Goal: Information Seeking & Learning: Find specific fact

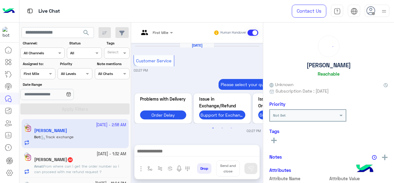
scroll to position [315, 0]
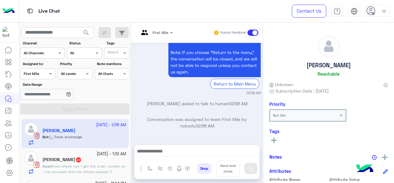
click at [46, 77] on div "Assigned on First Mile" at bounding box center [37, 73] width 35 height 11
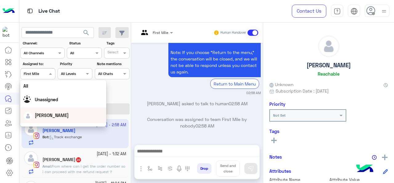
scroll to position [92, 0]
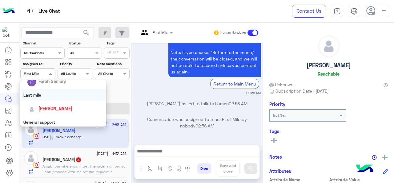
click at [49, 95] on div "Last mile" at bounding box center [63, 94] width 86 height 11
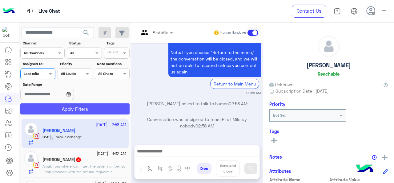
click at [63, 110] on button "Apply Filters" at bounding box center [74, 108] width 109 height 11
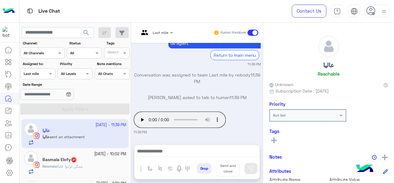
drag, startPoint x: 127, startPoint y: 78, endPoint x: 93, endPoint y: 94, distance: 37.5
click at [43, 74] on div at bounding box center [38, 73] width 34 height 6
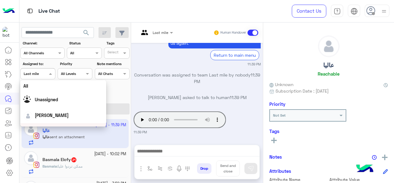
click at [131, 140] on div "Last mile Human Handover Sep 17, 2025 Sorry to hear you haven’t received your o…" at bounding box center [197, 103] width 132 height 163
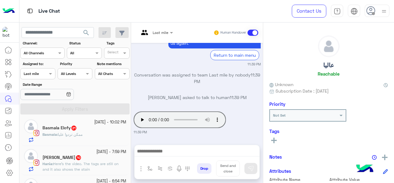
scroll to position [53, 0]
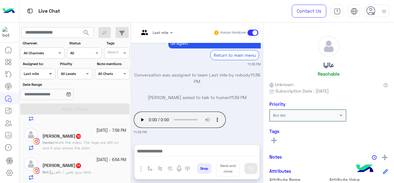
click at [49, 76] on span at bounding box center [51, 73] width 8 height 6
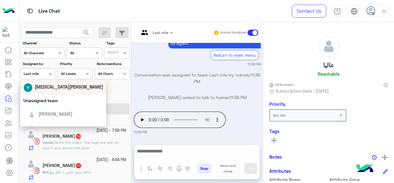
scroll to position [0, 0]
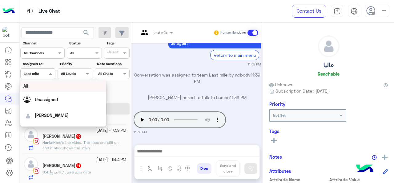
click at [48, 87] on div "All" at bounding box center [63, 85] width 80 height 6
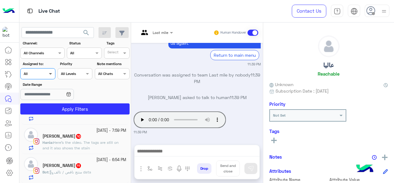
click at [49, 72] on span at bounding box center [51, 73] width 8 height 6
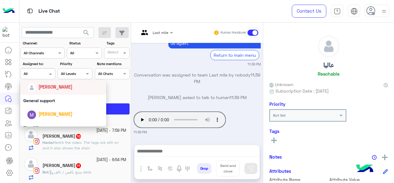
scroll to position [123, 0]
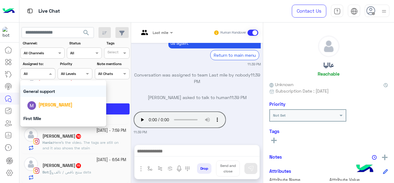
click at [51, 93] on div "General support" at bounding box center [63, 90] width 86 height 11
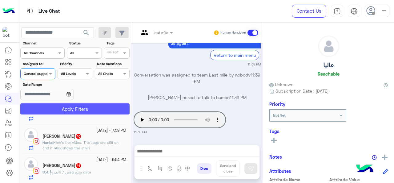
click at [58, 105] on button "Apply Filters" at bounding box center [74, 108] width 109 height 11
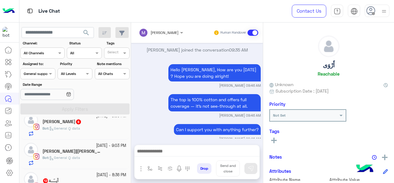
scroll to position [816, 0]
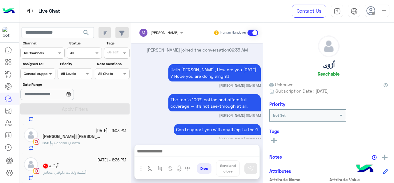
click at [51, 74] on span at bounding box center [51, 73] width 8 height 6
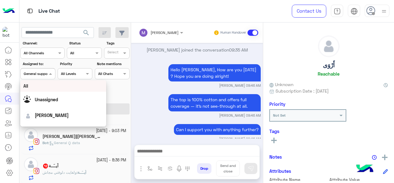
click at [56, 88] on div "All" at bounding box center [63, 85] width 80 height 6
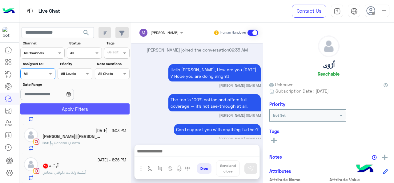
click at [59, 107] on button "Apply Filters" at bounding box center [74, 108] width 109 height 11
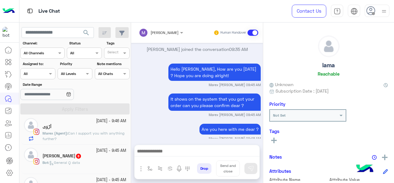
scroll to position [62, 0]
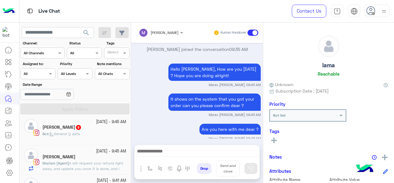
click at [85, 134] on div "Bot : General Q data" at bounding box center [84, 136] width 84 height 11
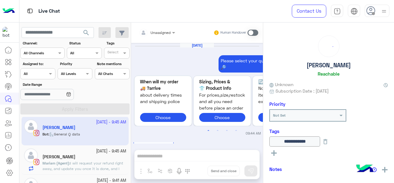
scroll to position [324, 0]
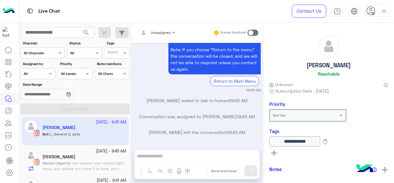
click at [167, 33] on div at bounding box center [157, 32] width 42 height 6
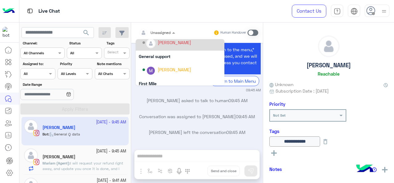
scroll to position [123, 0]
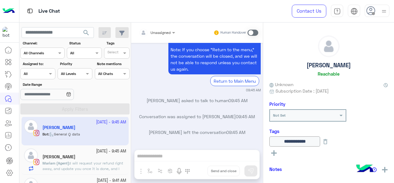
click at [205, 127] on div "Sep 18, 2025 Please select your query from the below 👇🔎 Previous When will my o…" at bounding box center [197, 93] width 132 height 100
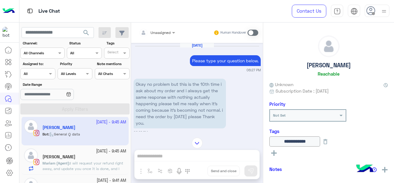
scroll to position [355, 0]
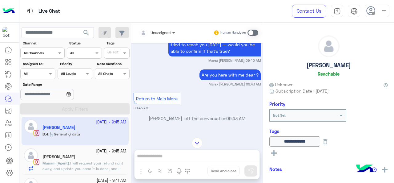
click at [172, 33] on span at bounding box center [175, 32] width 8 height 6
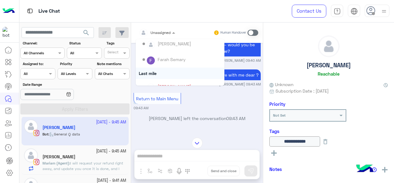
scroll to position [92, 0]
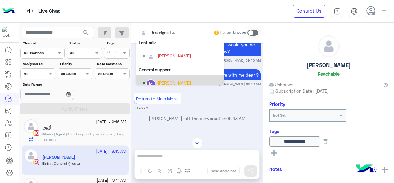
click at [164, 82] on div "[PERSON_NAME]" at bounding box center [175, 82] width 34 height 6
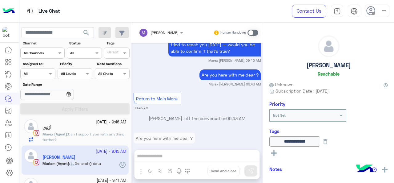
scroll to position [1092, 0]
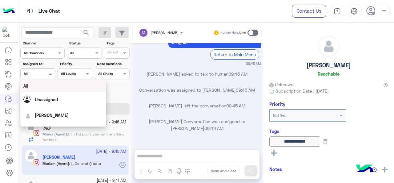
click at [49, 75] on span at bounding box center [51, 73] width 8 height 6
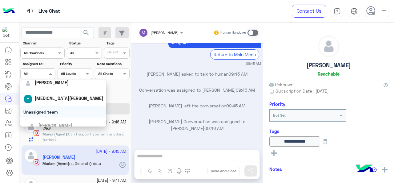
scroll to position [92, 0]
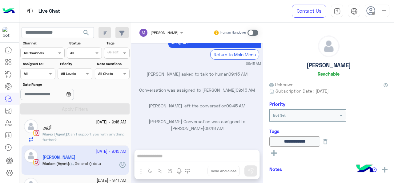
click at [147, 102] on p "sara mourad left the conversation 09:45 AM" at bounding box center [197, 105] width 127 height 6
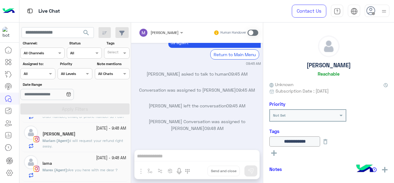
scroll to position [0, 0]
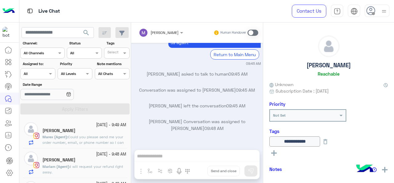
click at [106, 130] on div "Laila Salem" at bounding box center [84, 131] width 84 height 6
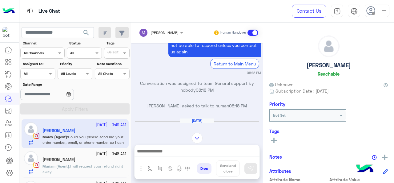
scroll to position [128, 0]
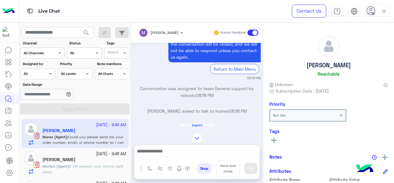
click at [83, 164] on span "I will request your refund right away." at bounding box center [82, 168] width 81 height 10
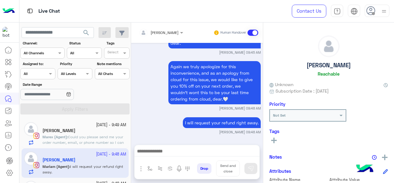
scroll to position [92, 0]
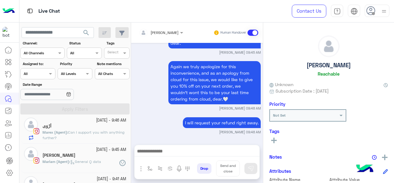
click at [91, 126] on div "أَرْوَى" at bounding box center [84, 126] width 84 height 6
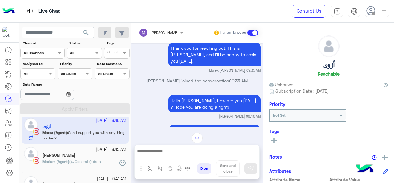
scroll to position [123, 0]
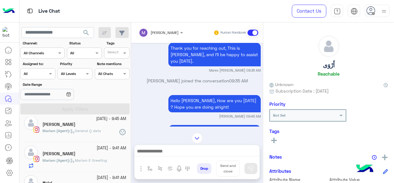
click at [69, 135] on div "Mariam (Agent) : General Q data" at bounding box center [84, 133] width 84 height 11
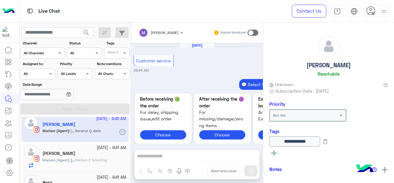
scroll to position [260, 0]
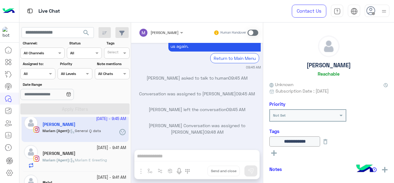
click at [67, 160] on span "Mariam (Agent)" at bounding box center [55, 159] width 27 height 5
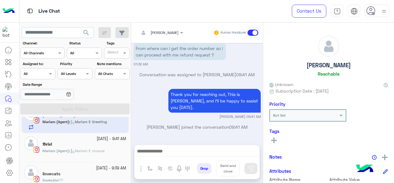
scroll to position [216, 0]
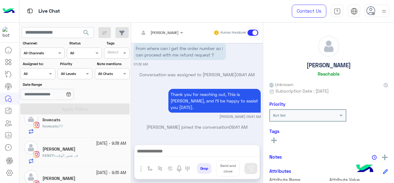
click at [94, 122] on div "ilovecats" at bounding box center [84, 120] width 84 height 6
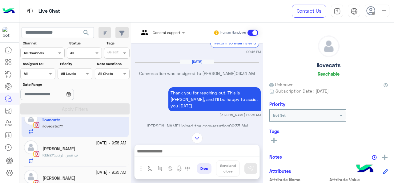
scroll to position [329, 0]
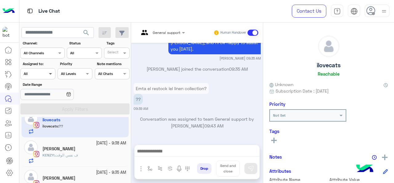
click at [50, 76] on span at bounding box center [51, 73] width 8 height 6
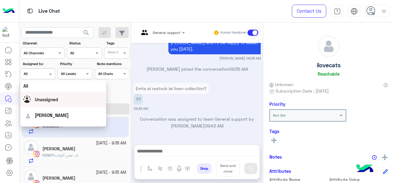
click at [45, 102] on span "Unassigned" at bounding box center [46, 99] width 23 height 5
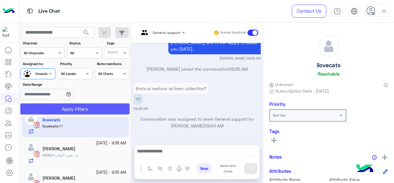
click at [58, 105] on button "Apply Filters" at bounding box center [74, 108] width 109 height 11
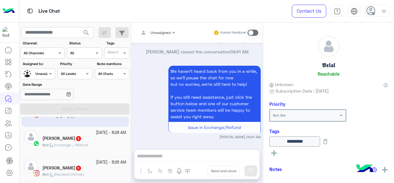
scroll to position [31, 0]
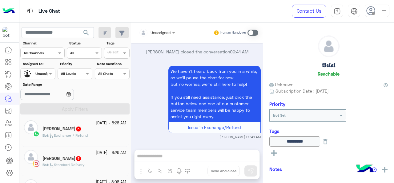
click at [97, 127] on div "Azza Hosny 5" at bounding box center [84, 129] width 84 height 6
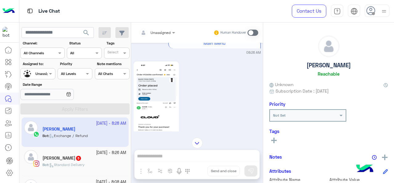
click at [49, 78] on div "Assigned on Unassigned" at bounding box center [37, 73] width 35 height 11
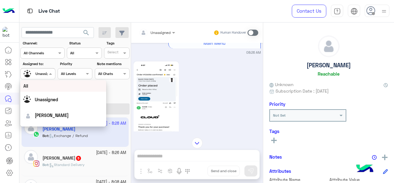
click at [53, 87] on div "All" at bounding box center [63, 85] width 80 height 6
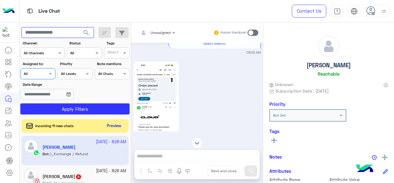
click at [56, 32] on input "text" at bounding box center [58, 32] width 72 height 11
paste input "**********"
click at [87, 34] on span "search" at bounding box center [85, 32] width 7 height 7
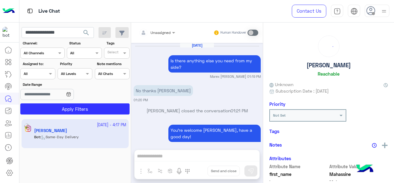
scroll to position [372, 0]
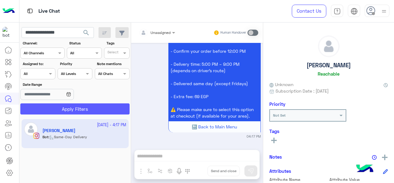
click at [86, 110] on button "Apply Filters" at bounding box center [74, 108] width 109 height 11
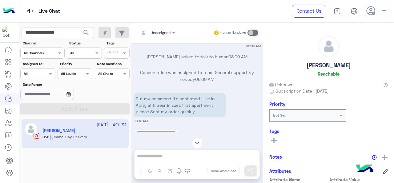
scroll to position [1612, 0]
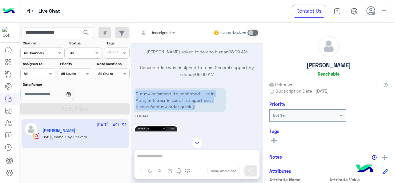
drag, startPoint x: 136, startPoint y: 97, endPoint x: 197, endPoint y: 111, distance: 62.7
click at [197, 111] on p "But my command it’s confirmed I live in Abraj afifi Gesr El suez first apartmen…" at bounding box center [180, 100] width 92 height 24
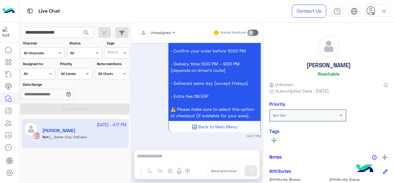
scroll to position [5718, 0]
click at [55, 30] on input "**********" at bounding box center [58, 32] width 72 height 11
paste input "text"
click at [88, 30] on span "search" at bounding box center [85, 32] width 7 height 7
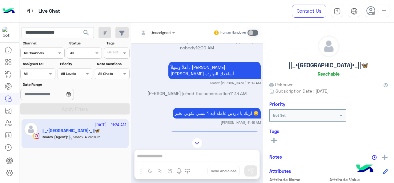
scroll to position [472, 0]
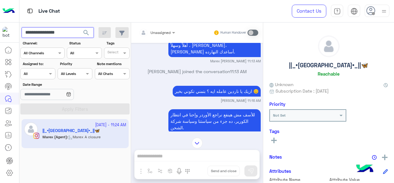
click at [51, 31] on input "**********" at bounding box center [58, 32] width 72 height 11
paste input "text"
click at [79, 27] on button "search" at bounding box center [86, 33] width 15 height 13
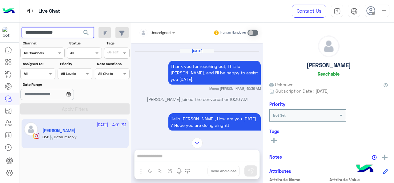
scroll to position [2336, 0]
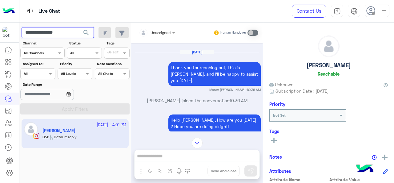
click at [64, 34] on input "**********" at bounding box center [58, 32] width 72 height 11
paste input "*"
click at [88, 29] on button "search" at bounding box center [86, 33] width 15 height 13
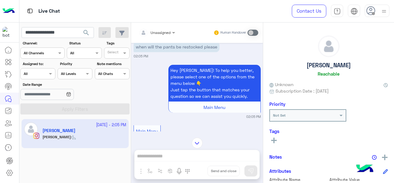
scroll to position [1110, 0]
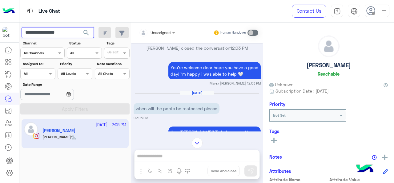
click at [62, 33] on input "**********" at bounding box center [58, 32] width 72 height 11
paste input "text"
click at [87, 35] on span "search" at bounding box center [85, 32] width 7 height 7
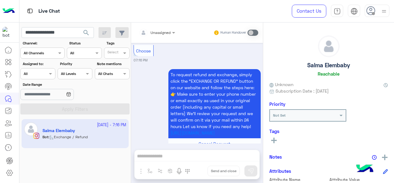
scroll to position [2376, 0]
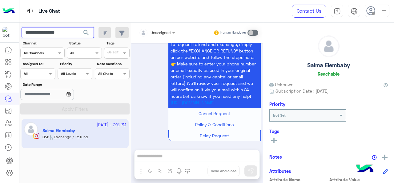
click at [66, 34] on input "**********" at bounding box center [58, 32] width 72 height 11
paste input "text"
click at [89, 34] on span "search" at bounding box center [85, 32] width 7 height 7
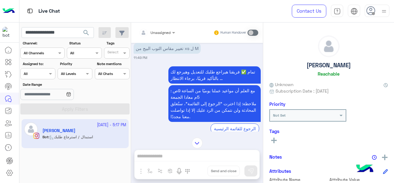
scroll to position [416, 0]
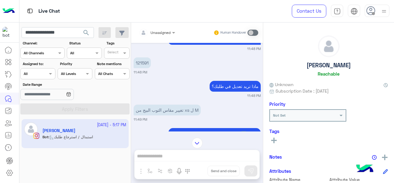
click at [146, 60] on p "121591" at bounding box center [142, 62] width 17 height 11
copy p "121591"
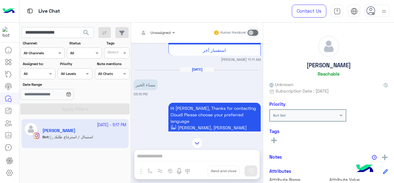
scroll to position [970, 0]
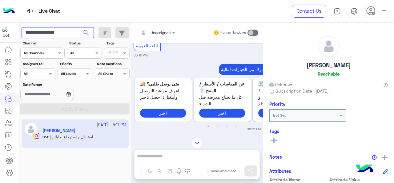
click at [58, 34] on input "**********" at bounding box center [58, 32] width 72 height 11
paste input "text"
click at [85, 35] on span "search" at bounding box center [85, 32] width 7 height 7
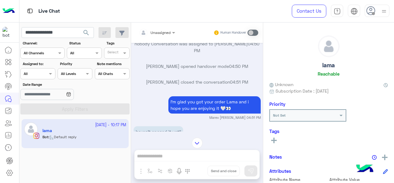
scroll to position [1041, 0]
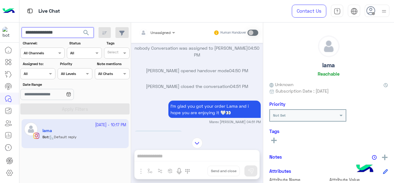
click at [51, 35] on input "**********" at bounding box center [58, 32] width 72 height 11
paste input "*"
click at [85, 34] on span "search" at bounding box center [85, 32] width 7 height 7
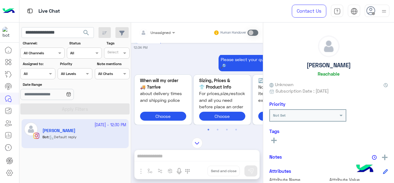
scroll to position [3, 0]
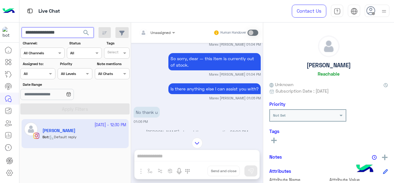
click at [68, 36] on input "**********" at bounding box center [58, 32] width 72 height 11
paste input "text"
click at [85, 33] on span "search" at bounding box center [85, 32] width 7 height 7
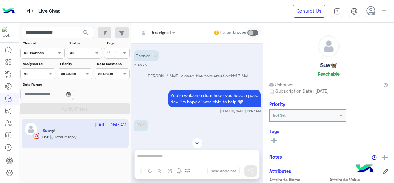
scroll to position [1229, 0]
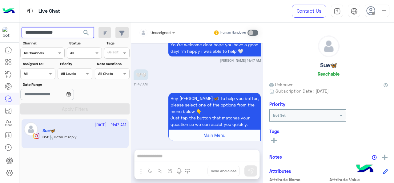
click at [58, 32] on input "**********" at bounding box center [58, 32] width 72 height 11
paste input "*"
click at [87, 32] on span "search" at bounding box center [85, 32] width 7 height 7
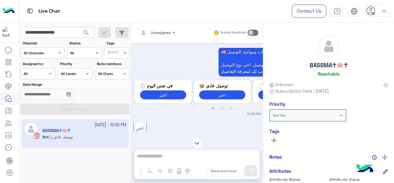
scroll to position [2986, 0]
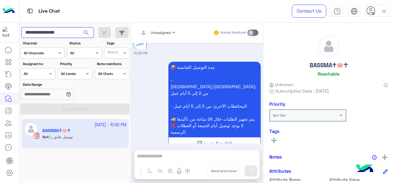
click at [47, 30] on input "**********" at bounding box center [58, 32] width 72 height 11
paste input "text"
type input "**********"
click at [84, 31] on span "search" at bounding box center [85, 32] width 7 height 7
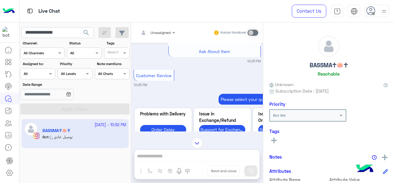
scroll to position [379, 0]
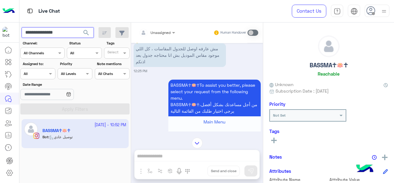
click at [69, 33] on input "**********" at bounding box center [58, 32] width 72 height 11
click at [87, 32] on span "search" at bounding box center [85, 32] width 7 height 7
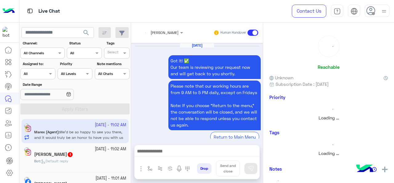
click at [51, 72] on span at bounding box center [51, 73] width 8 height 6
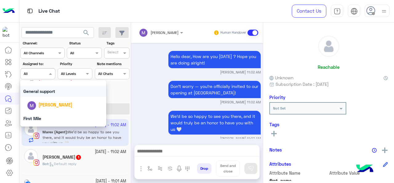
scroll to position [62, 0]
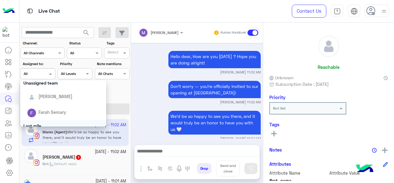
click at [41, 123] on div "Last mile" at bounding box center [63, 125] width 86 height 11
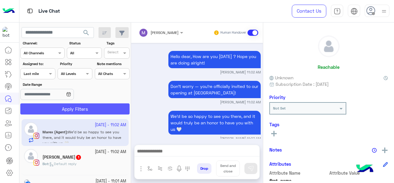
click at [47, 108] on button "Apply Filters" at bounding box center [74, 108] width 109 height 11
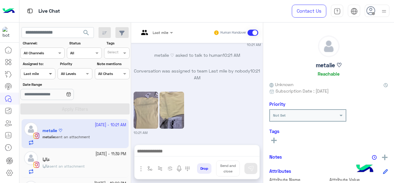
click at [48, 75] on span at bounding box center [51, 73] width 8 height 6
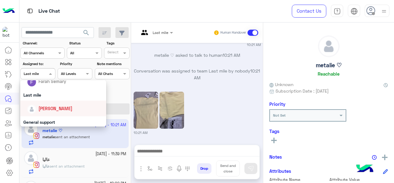
scroll to position [123, 0]
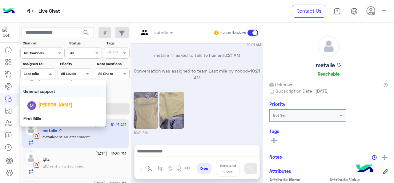
click at [46, 93] on div "General support" at bounding box center [63, 90] width 86 height 11
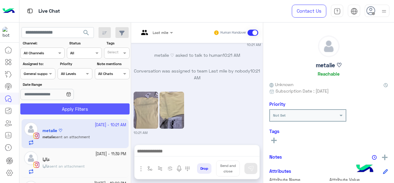
click at [46, 105] on button "Apply Filters" at bounding box center [74, 108] width 109 height 11
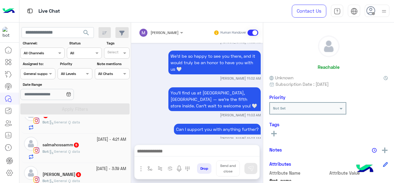
scroll to position [190, 0]
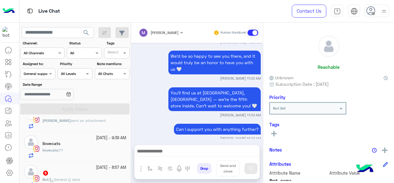
click at [46, 74] on div at bounding box center [38, 73] width 34 height 6
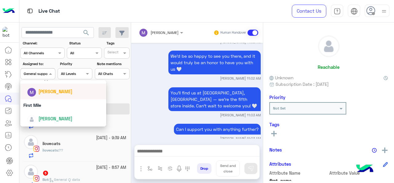
scroll to position [75, 0]
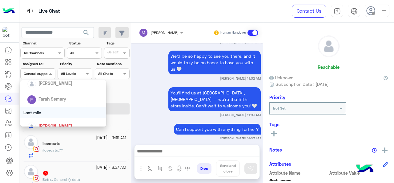
click at [45, 113] on div "Last mile" at bounding box center [63, 112] width 86 height 11
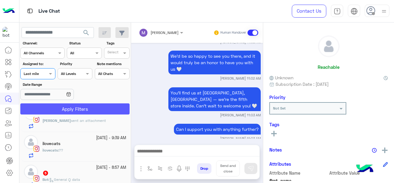
click at [69, 108] on button "Apply Filters" at bounding box center [74, 108] width 109 height 11
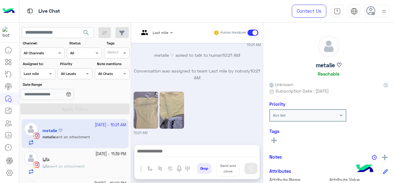
click at [166, 34] on span "Last mile" at bounding box center [161, 32] width 16 height 5
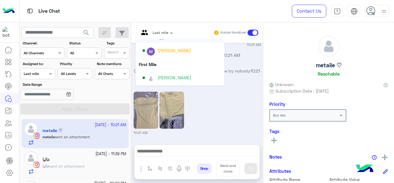
scroll to position [125, 0]
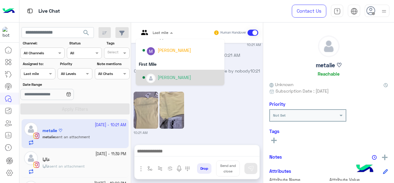
click at [159, 79] on div "[PERSON_NAME]" at bounding box center [175, 77] width 34 height 6
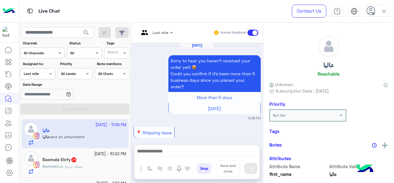
scroll to position [351, 0]
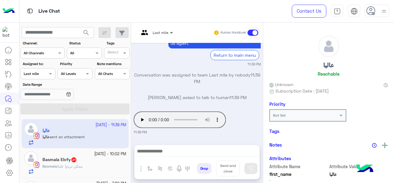
click at [171, 34] on span at bounding box center [172, 32] width 8 height 6
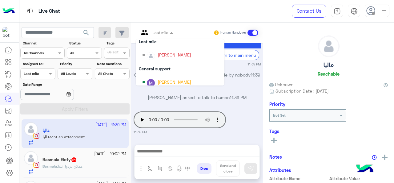
scroll to position [125, 0]
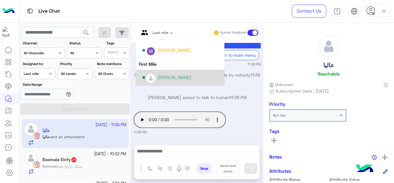
click at [172, 79] on div "[PERSON_NAME]" at bounding box center [175, 77] width 34 height 6
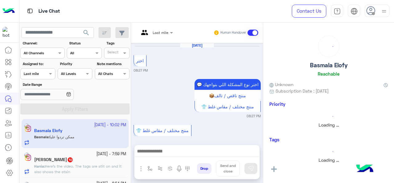
scroll to position [453, 0]
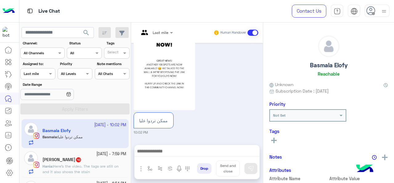
click at [165, 31] on div at bounding box center [156, 32] width 40 height 6
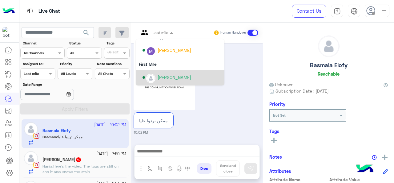
click at [164, 78] on div "[PERSON_NAME]" at bounding box center [175, 77] width 34 height 6
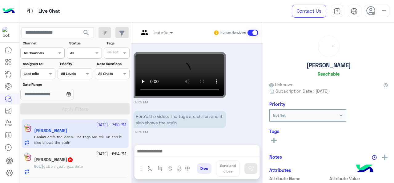
click at [169, 33] on span at bounding box center [172, 32] width 8 height 6
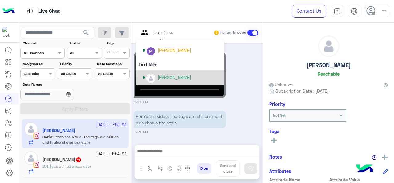
click at [163, 79] on div "[PERSON_NAME]" at bounding box center [175, 77] width 34 height 6
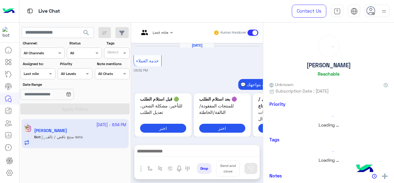
scroll to position [347, 0]
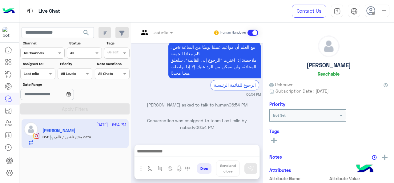
click at [166, 33] on div at bounding box center [156, 32] width 40 height 6
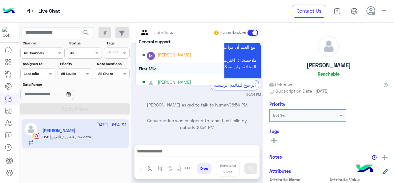
scroll to position [125, 0]
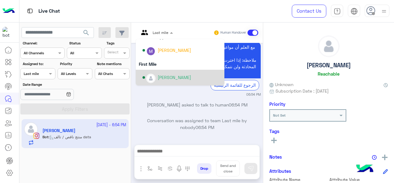
click at [171, 77] on div "[PERSON_NAME]" at bounding box center [175, 77] width 34 height 6
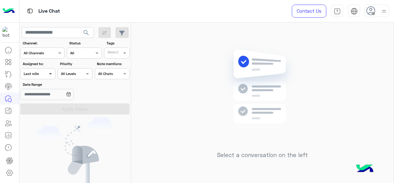
click at [52, 74] on span at bounding box center [51, 73] width 8 height 6
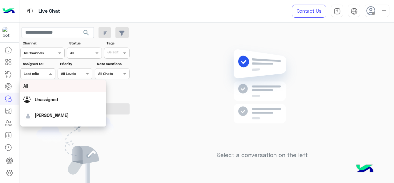
click at [53, 86] on div "All" at bounding box center [63, 85] width 80 height 6
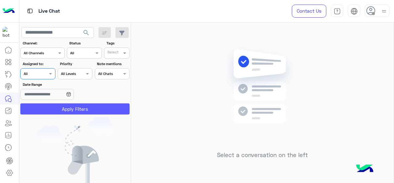
click at [62, 108] on button "Apply Filters" at bounding box center [74, 108] width 109 height 11
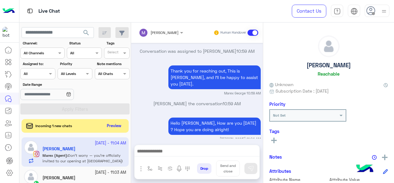
scroll to position [262, 0]
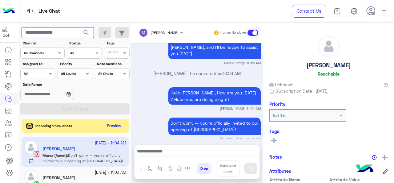
click at [39, 32] on input "text" at bounding box center [58, 32] width 72 height 11
paste input "**********"
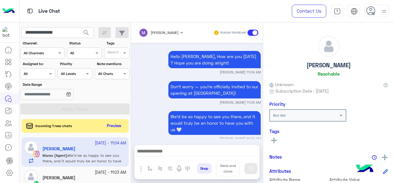
click at [86, 29] on span "search" at bounding box center [85, 32] width 7 height 7
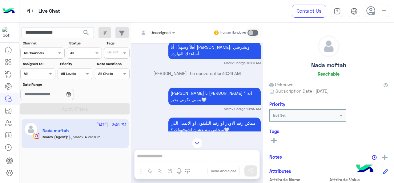
scroll to position [1670, 0]
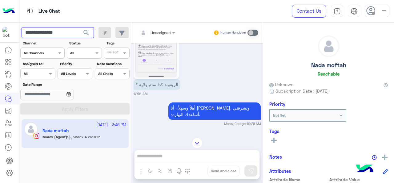
click at [51, 31] on input "**********" at bounding box center [58, 32] width 72 height 11
click at [50, 31] on input "**********" at bounding box center [58, 32] width 72 height 11
paste input "text"
click at [82, 32] on button "search" at bounding box center [86, 33] width 15 height 13
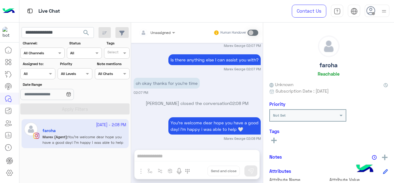
scroll to position [728, 0]
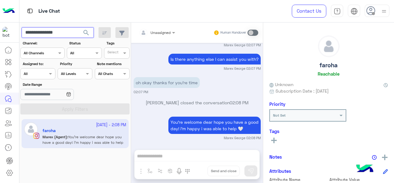
click at [63, 33] on input "**********" at bounding box center [58, 32] width 72 height 11
paste input "*"
type input "**********"
click at [89, 32] on span "search" at bounding box center [85, 32] width 7 height 7
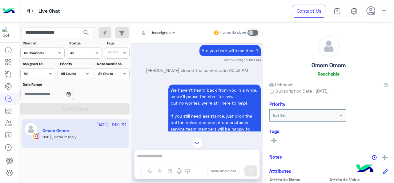
scroll to position [726, 0]
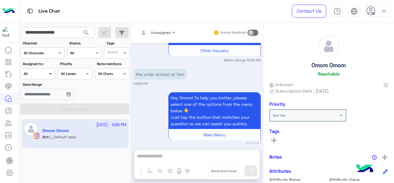
click at [51, 73] on span at bounding box center [51, 73] width 8 height 6
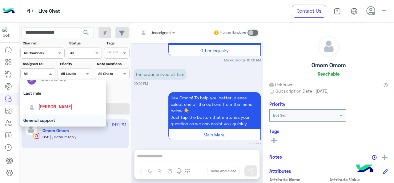
scroll to position [62, 0]
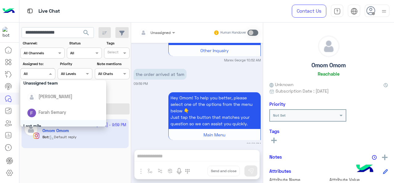
click at [43, 123] on div "Last mile" at bounding box center [63, 125] width 86 height 11
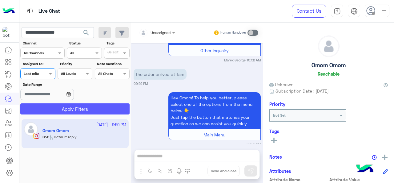
click at [54, 109] on button "Apply Filters" at bounding box center [74, 108] width 109 height 11
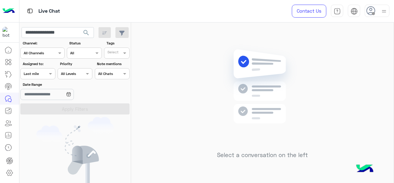
click at [66, 26] on app-inbox-users-filters "**********" at bounding box center [75, 69] width 112 height 94
click at [61, 29] on input "**********" at bounding box center [58, 32] width 72 height 11
click at [86, 30] on span "search" at bounding box center [85, 32] width 7 height 7
click at [38, 78] on div "Assigned on Last mile" at bounding box center [37, 73] width 35 height 11
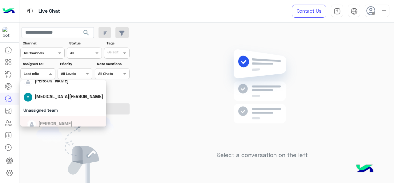
scroll to position [92, 0]
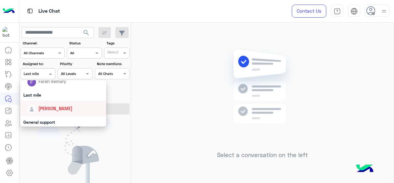
click at [46, 107] on span "[PERSON_NAME]" at bounding box center [55, 108] width 34 height 5
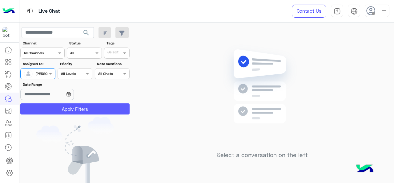
click at [50, 109] on button "Apply Filters" at bounding box center [74, 108] width 109 height 11
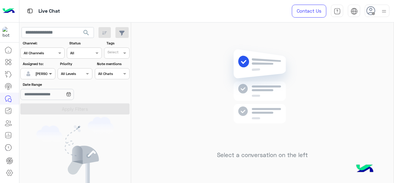
click at [51, 74] on span at bounding box center [51, 73] width 8 height 6
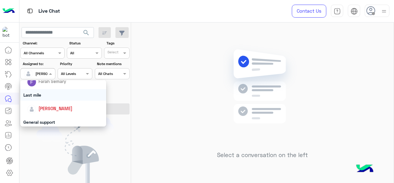
drag, startPoint x: 41, startPoint y: 94, endPoint x: 46, endPoint y: 105, distance: 12.0
click at [41, 96] on div "Last mile" at bounding box center [63, 94] width 86 height 11
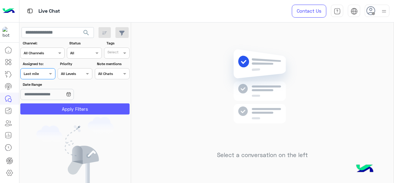
click at [47, 105] on button "Apply Filters" at bounding box center [74, 108] width 109 height 11
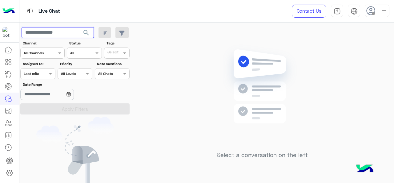
click at [73, 29] on input "text" at bounding box center [58, 32] width 72 height 11
click at [32, 72] on input "text" at bounding box center [31, 73] width 14 height 6
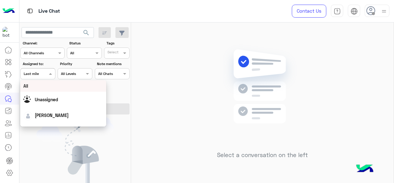
click at [39, 89] on div "All" at bounding box center [63, 85] width 80 height 6
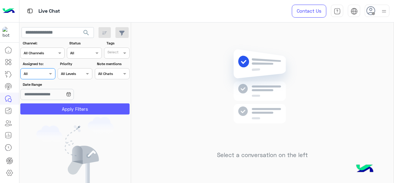
click at [45, 106] on button "Apply Filters" at bounding box center [74, 108] width 109 height 11
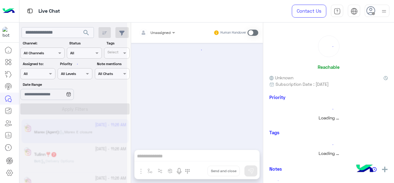
click at [55, 32] on div at bounding box center [73, 93] width 108 height 183
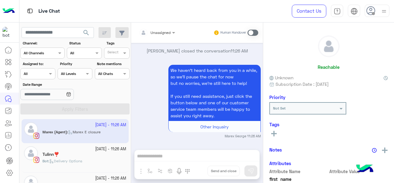
scroll to position [716, 0]
click at [49, 35] on input "text" at bounding box center [58, 32] width 72 height 11
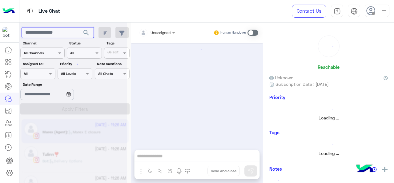
scroll to position [0, 0]
paste input "**********"
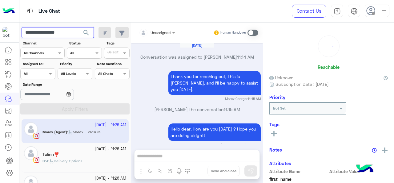
scroll to position [236, 0]
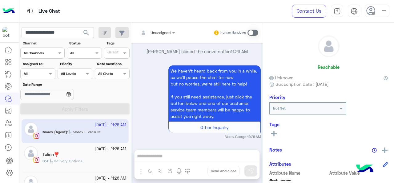
click at [89, 33] on span "search" at bounding box center [85, 32] width 7 height 7
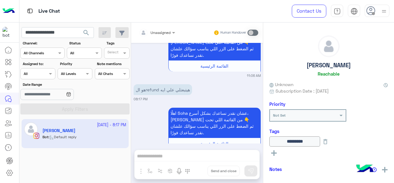
scroll to position [1954, 0]
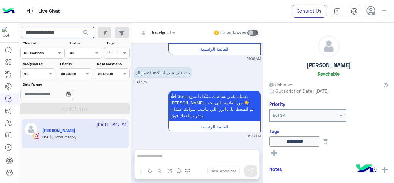
click at [58, 38] on input "**********" at bounding box center [58, 32] width 72 height 11
click at [58, 34] on input "**********" at bounding box center [58, 32] width 72 height 11
paste input "text"
click at [86, 33] on span "search" at bounding box center [85, 32] width 7 height 7
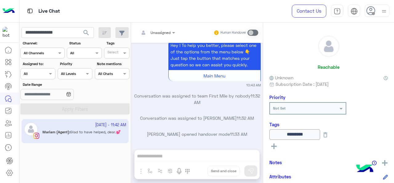
scroll to position [1704, 0]
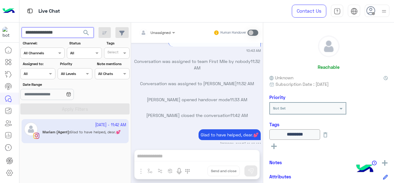
click at [69, 32] on input "**********" at bounding box center [58, 32] width 72 height 11
paste input "text"
click at [87, 31] on span "search" at bounding box center [85, 32] width 7 height 7
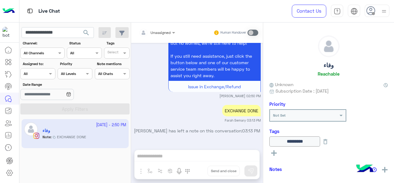
scroll to position [6537, 0]
click at [58, 34] on input "**********" at bounding box center [58, 32] width 72 height 11
paste input "text"
click at [88, 32] on span "search" at bounding box center [85, 32] width 7 height 7
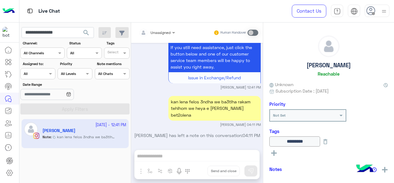
scroll to position [2303, 0]
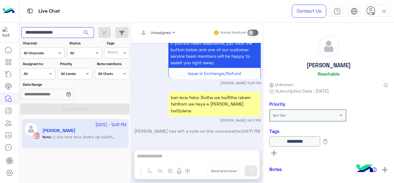
click at [40, 29] on input "**********" at bounding box center [58, 32] width 72 height 11
paste input "text"
click at [90, 33] on span "search" at bounding box center [85, 32] width 7 height 7
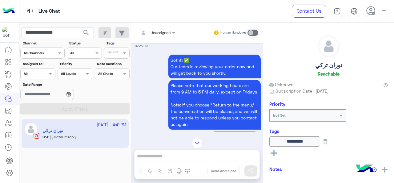
scroll to position [431, 0]
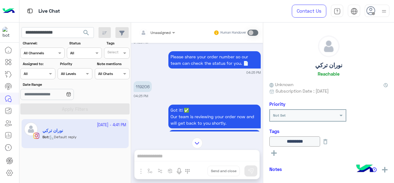
click at [151, 81] on p "119206" at bounding box center [143, 86] width 18 height 11
click at [146, 81] on p "119206" at bounding box center [143, 86] width 18 height 11
copy p "119206"
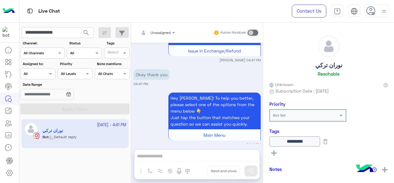
scroll to position [1081, 0]
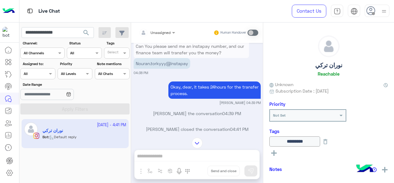
click at [164, 58] on p "Nouran.torkyyy@instapay" at bounding box center [162, 63] width 57 height 11
copy app-message "Nouran.torkyyy@instapay"
click at [55, 32] on input "**********" at bounding box center [58, 32] width 72 height 11
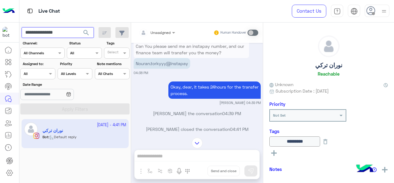
click at [55, 32] on input "**********" at bounding box center [58, 32] width 72 height 11
paste input "*"
click at [89, 31] on span "search" at bounding box center [85, 32] width 7 height 7
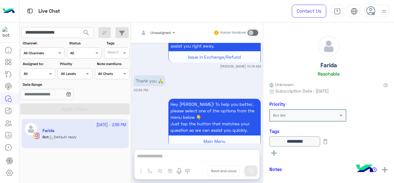
scroll to position [1393, 0]
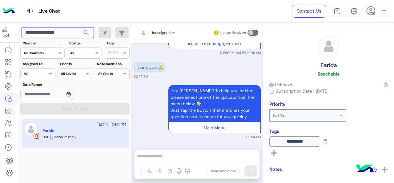
click at [74, 35] on input "**********" at bounding box center [58, 32] width 72 height 11
paste input "text"
click at [87, 32] on span "search" at bounding box center [85, 32] width 7 height 7
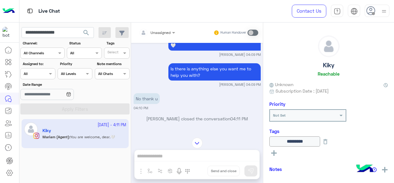
scroll to position [1419, 0]
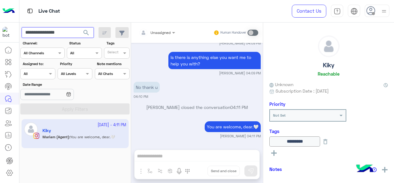
click at [62, 30] on input "**********" at bounding box center [58, 32] width 72 height 11
paste input "text"
type input "**********"
click at [85, 33] on span "search" at bounding box center [85, 32] width 7 height 7
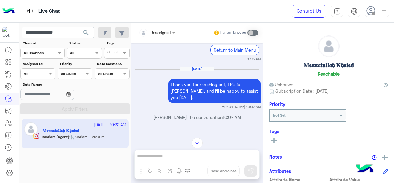
scroll to position [289, 0]
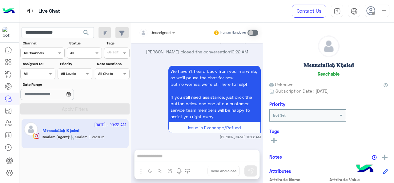
click at [42, 75] on div at bounding box center [38, 73] width 34 height 6
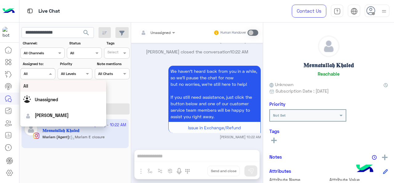
click at [54, 25] on app-inbox-users-filters "**********" at bounding box center [75, 69] width 112 height 94
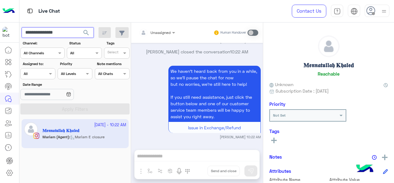
click at [56, 32] on input "**********" at bounding box center [58, 32] width 72 height 11
click at [86, 31] on span "search" at bounding box center [85, 32] width 7 height 7
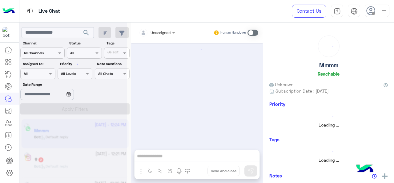
click at [49, 74] on div at bounding box center [73, 93] width 108 height 183
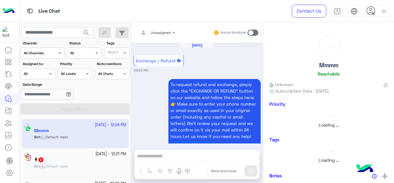
scroll to position [415, 0]
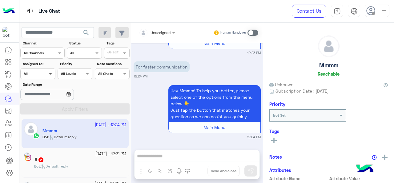
click at [50, 72] on span at bounding box center [51, 73] width 8 height 6
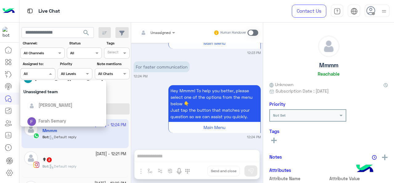
scroll to position [92, 0]
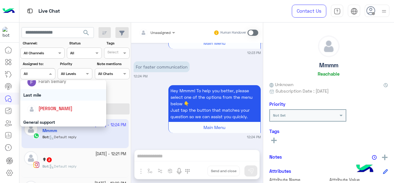
click at [52, 94] on div "Last mile" at bounding box center [63, 94] width 86 height 11
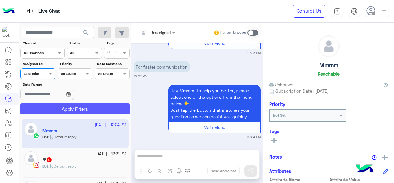
click at [57, 106] on button "Apply Filters" at bounding box center [74, 108] width 109 height 11
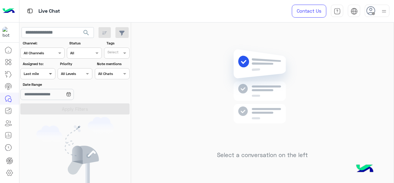
click at [50, 71] on span at bounding box center [51, 73] width 8 height 6
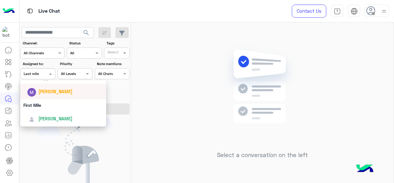
scroll to position [106, 0]
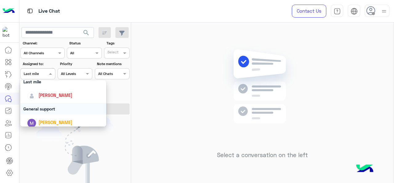
click at [47, 106] on div "General support" at bounding box center [63, 108] width 86 height 11
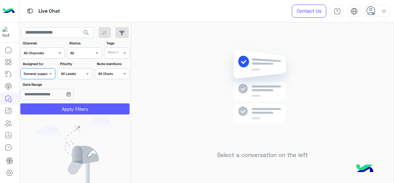
click at [50, 107] on button "Apply Filters" at bounding box center [74, 108] width 109 height 11
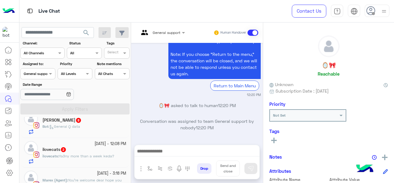
scroll to position [77, 0]
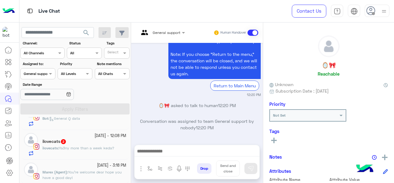
click at [100, 168] on div at bounding box center [84, 168] width 84 height 1
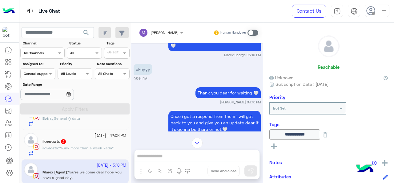
scroll to position [43, 0]
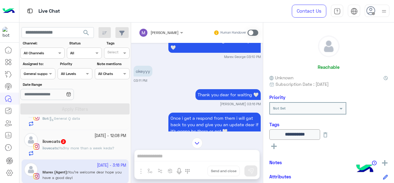
click at [90, 146] on span "Ya3ny more than a week keda?" at bounding box center [86, 147] width 55 height 5
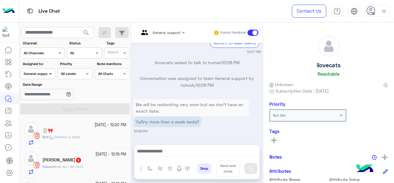
click at [48, 71] on span at bounding box center [51, 73] width 8 height 6
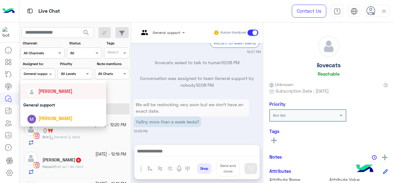
scroll to position [123, 0]
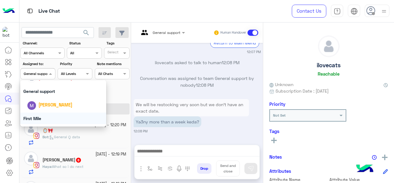
click at [46, 118] on div "First Mile" at bounding box center [63, 117] width 86 height 11
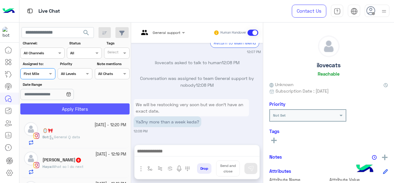
click at [55, 111] on button "Apply Filters" at bounding box center [74, 108] width 109 height 11
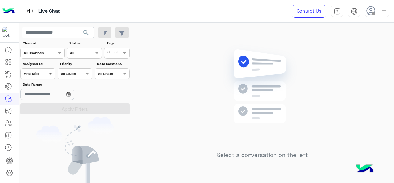
click at [49, 75] on span at bounding box center [51, 73] width 8 height 6
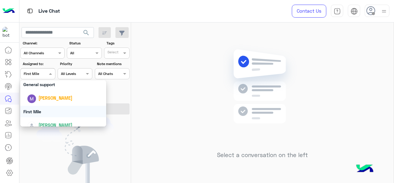
scroll to position [136, 0]
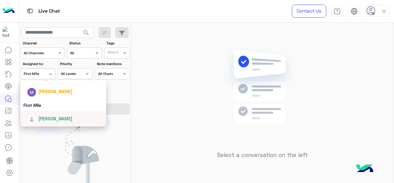
click at [50, 119] on span "[PERSON_NAME]" at bounding box center [55, 118] width 34 height 5
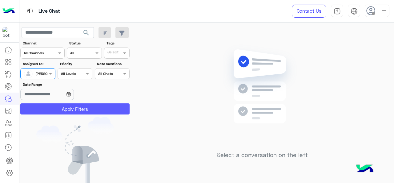
click at [58, 111] on button "Apply Filters" at bounding box center [74, 108] width 109 height 11
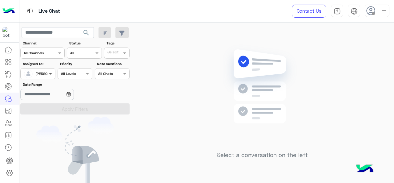
click at [52, 77] on span at bounding box center [51, 73] width 8 height 6
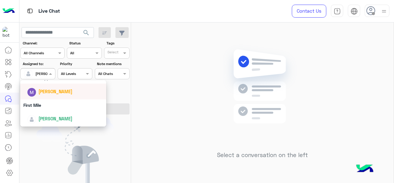
scroll to position [106, 0]
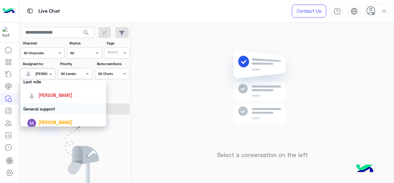
click at [48, 110] on div "General support" at bounding box center [63, 108] width 86 height 11
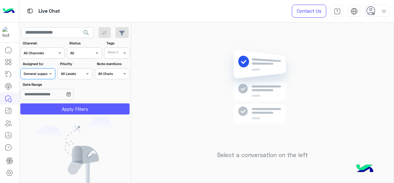
click at [52, 109] on button "Apply Filters" at bounding box center [74, 108] width 109 height 11
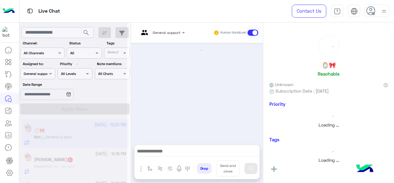
click at [47, 75] on span at bounding box center [51, 73] width 8 height 6
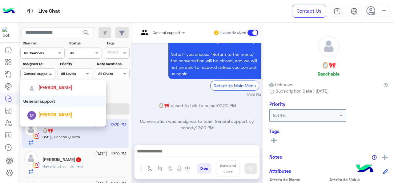
scroll to position [123, 0]
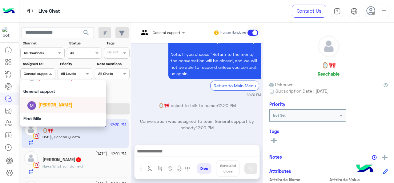
click at [50, 105] on span "[PERSON_NAME]" at bounding box center [55, 104] width 34 height 5
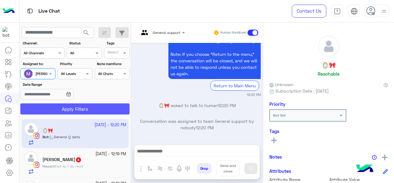
click at [53, 106] on button "Apply Filters" at bounding box center [74, 108] width 109 height 11
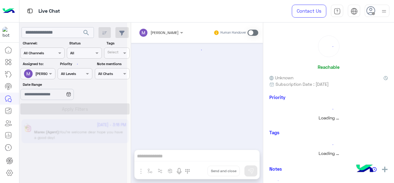
scroll to position [166, 0]
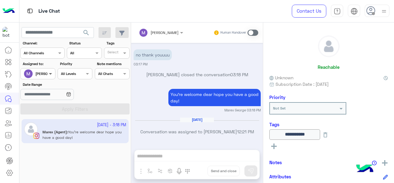
click at [53, 75] on span at bounding box center [51, 73] width 8 height 6
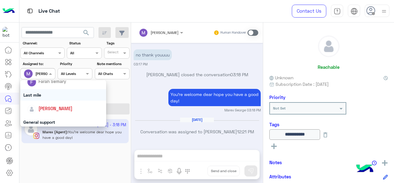
scroll to position [123, 0]
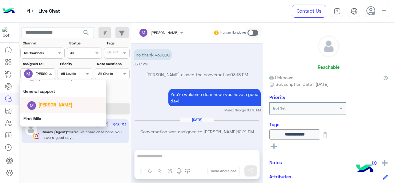
click at [50, 104] on span "[PERSON_NAME]" at bounding box center [55, 104] width 34 height 5
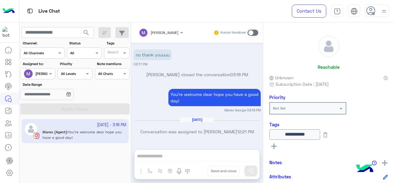
click at [50, 68] on div "Assigned on [PERSON_NAME]" at bounding box center [37, 73] width 35 height 11
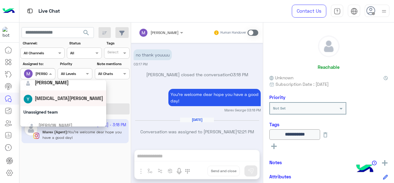
scroll to position [92, 0]
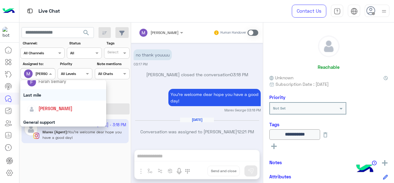
click at [46, 95] on div "Last mile" at bounding box center [63, 94] width 86 height 11
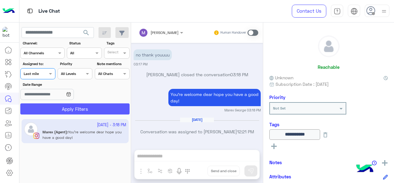
click at [53, 107] on button "Apply Filters" at bounding box center [74, 108] width 109 height 11
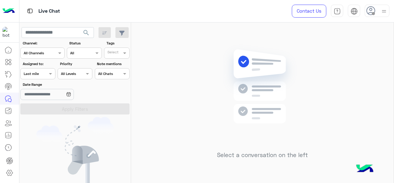
click at [41, 73] on div at bounding box center [38, 73] width 34 height 6
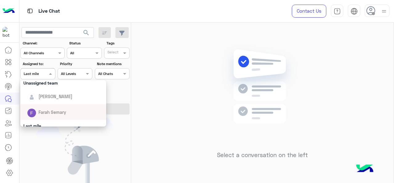
scroll to position [92, 0]
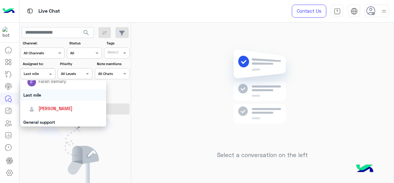
click at [49, 99] on div "Last mile" at bounding box center [63, 94] width 86 height 11
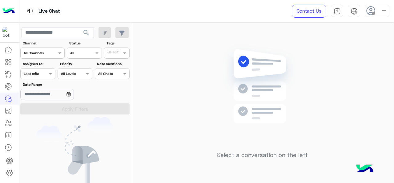
click at [43, 66] on div "Assigned to: Assigned on Last mile" at bounding box center [37, 70] width 35 height 18
click at [43, 77] on div "Assigned on Last mile" at bounding box center [37, 73] width 35 height 11
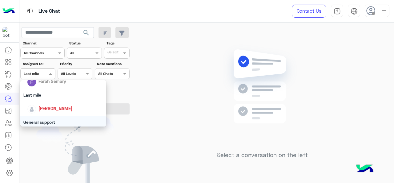
click at [47, 121] on div "General support" at bounding box center [63, 121] width 86 height 11
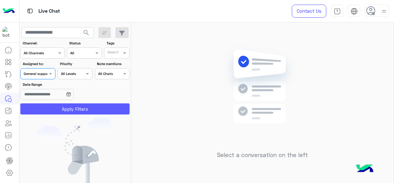
click at [69, 109] on button "Apply Filters" at bounding box center [74, 108] width 109 height 11
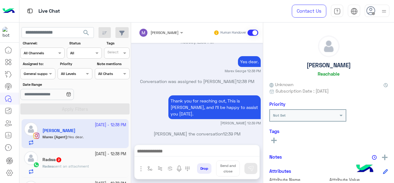
click at [38, 74] on div at bounding box center [38, 73] width 34 height 6
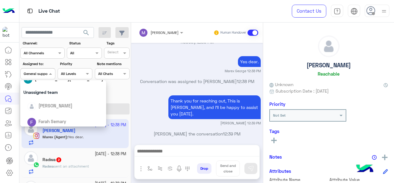
scroll to position [136, 0]
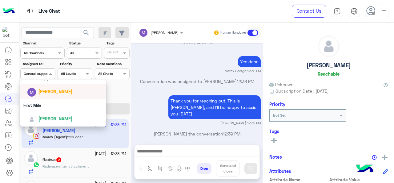
click at [47, 90] on span "[PERSON_NAME]" at bounding box center [55, 91] width 34 height 5
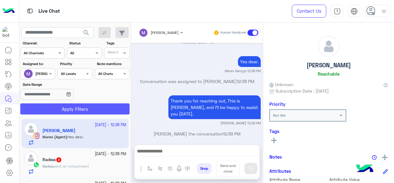
click at [57, 109] on button "Apply Filters" at bounding box center [74, 108] width 109 height 11
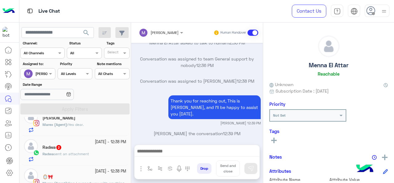
scroll to position [82, 0]
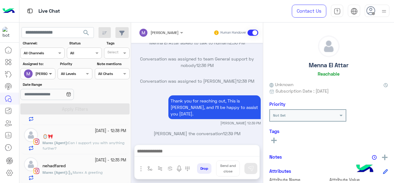
click at [49, 76] on span at bounding box center [51, 73] width 8 height 6
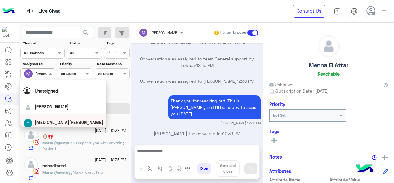
scroll to position [0, 0]
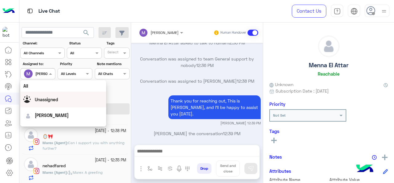
click at [161, 100] on div "Thank you for reaching out, This is [PERSON_NAME], and I’ll be happy to assist …" at bounding box center [197, 110] width 127 height 32
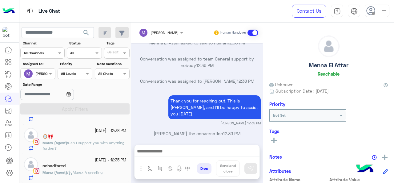
click at [31, 72] on input "text" at bounding box center [31, 73] width 14 height 6
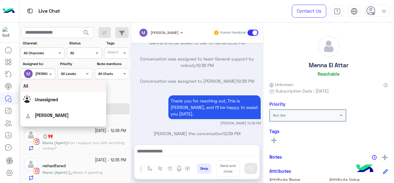
click at [48, 89] on div "All" at bounding box center [63, 85] width 80 height 6
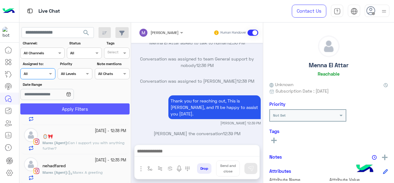
click at [54, 111] on button "Apply Filters" at bounding box center [74, 108] width 109 height 11
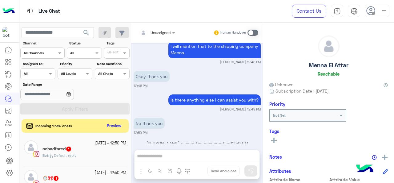
scroll to position [697, 0]
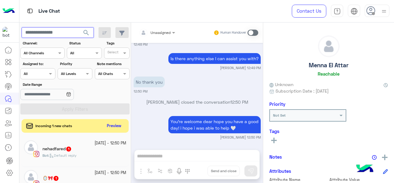
click at [61, 34] on input "text" at bounding box center [58, 32] width 72 height 11
paste input "**********"
click at [87, 31] on span "search" at bounding box center [85, 32] width 7 height 7
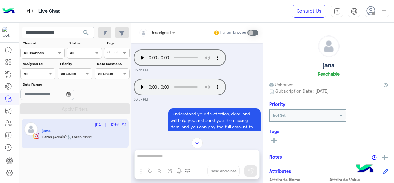
scroll to position [4001, 0]
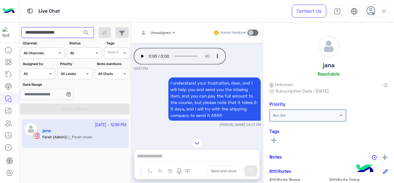
click at [68, 36] on input "**********" at bounding box center [58, 32] width 72 height 11
paste input "text"
click at [87, 32] on span "search" at bounding box center [85, 32] width 7 height 7
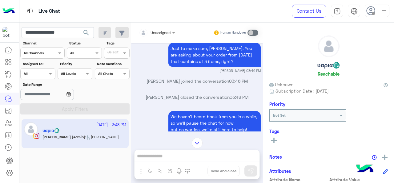
scroll to position [1079, 0]
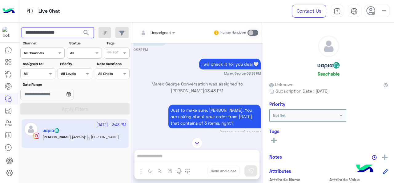
click at [62, 36] on input "**********" at bounding box center [58, 32] width 72 height 11
paste input "text"
click at [81, 34] on button "search" at bounding box center [86, 33] width 15 height 13
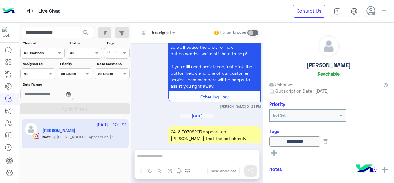
scroll to position [1406, 0]
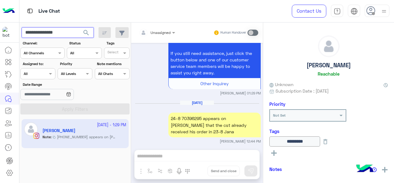
click at [52, 31] on input "**********" at bounding box center [58, 32] width 72 height 11
paste input "*"
click at [88, 31] on span "search" at bounding box center [85, 32] width 7 height 7
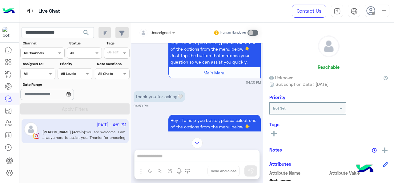
scroll to position [1266, 0]
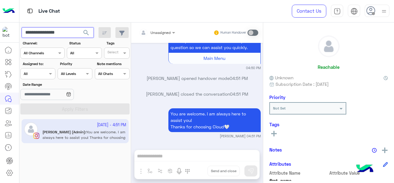
click at [61, 35] on input "**********" at bounding box center [58, 32] width 72 height 11
paste input "text"
click at [86, 33] on span "search" at bounding box center [85, 32] width 7 height 7
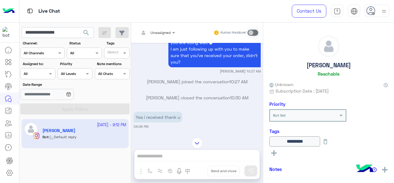
scroll to position [1668, 0]
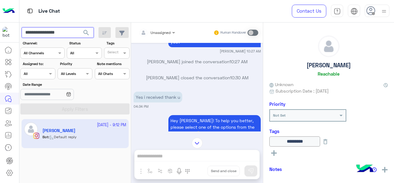
click at [58, 31] on input "**********" at bounding box center [58, 32] width 72 height 11
paste input "text"
click at [91, 33] on button "search" at bounding box center [86, 33] width 15 height 13
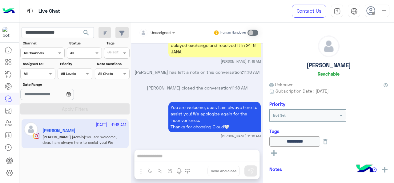
scroll to position [447, 0]
click at [61, 34] on input "**********" at bounding box center [58, 32] width 72 height 11
paste input "text"
click at [87, 33] on span "search" at bounding box center [85, 32] width 7 height 7
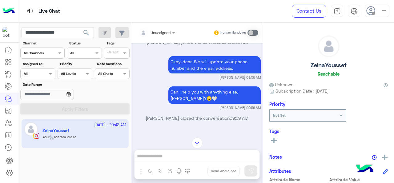
scroll to position [1254, 0]
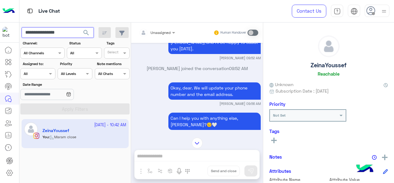
click at [60, 34] on input "**********" at bounding box center [58, 32] width 72 height 11
paste input "text"
click at [79, 27] on button "search" at bounding box center [86, 33] width 15 height 13
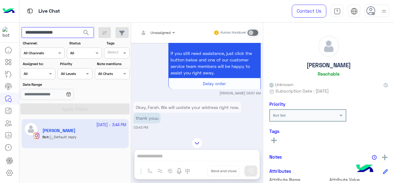
scroll to position [1275, 0]
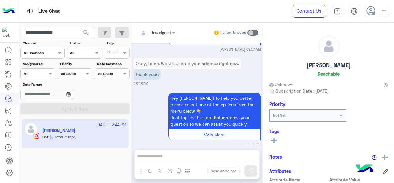
click at [60, 26] on app-inbox-users-filters "**********" at bounding box center [75, 69] width 112 height 94
click at [63, 28] on input "**********" at bounding box center [58, 32] width 72 height 11
paste input "*"
type input "**********"
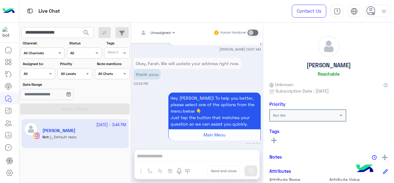
click at [89, 30] on span "search" at bounding box center [85, 32] width 7 height 7
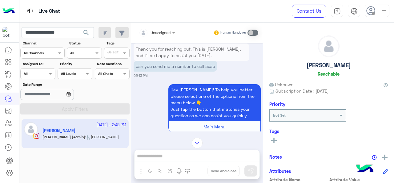
scroll to position [1002, 0]
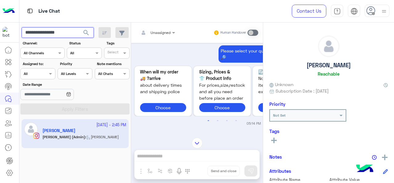
click at [54, 35] on input "**********" at bounding box center [58, 32] width 72 height 11
paste input "text"
click at [85, 34] on span "search" at bounding box center [85, 32] width 7 height 7
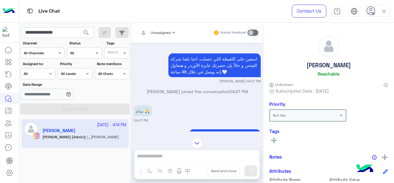
scroll to position [950, 0]
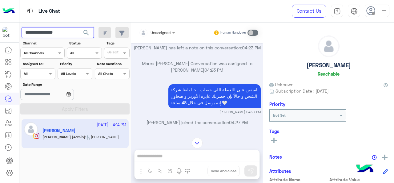
click at [76, 35] on input "**********" at bounding box center [58, 32] width 72 height 11
paste input "**"
type input "**********"
click at [85, 33] on span "search" at bounding box center [85, 32] width 7 height 7
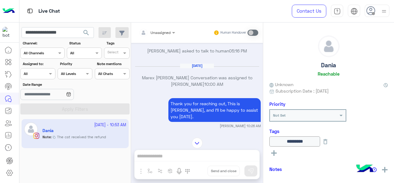
scroll to position [1439, 0]
